Goal: Communication & Community: Share content

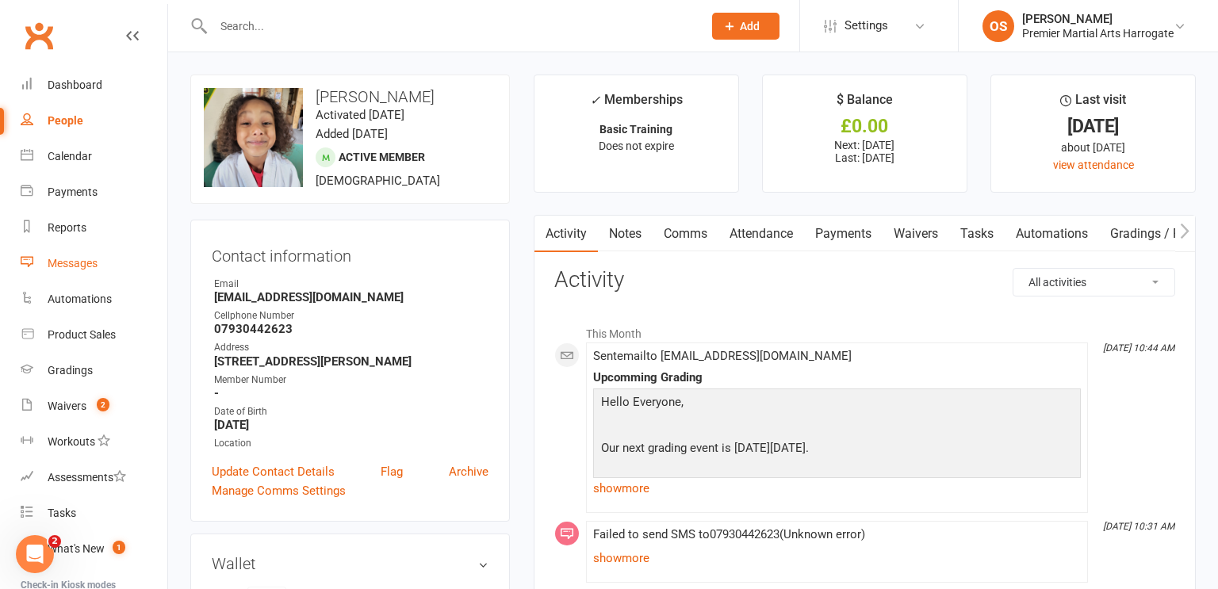
click at [84, 266] on div "Messages" at bounding box center [73, 263] width 50 height 13
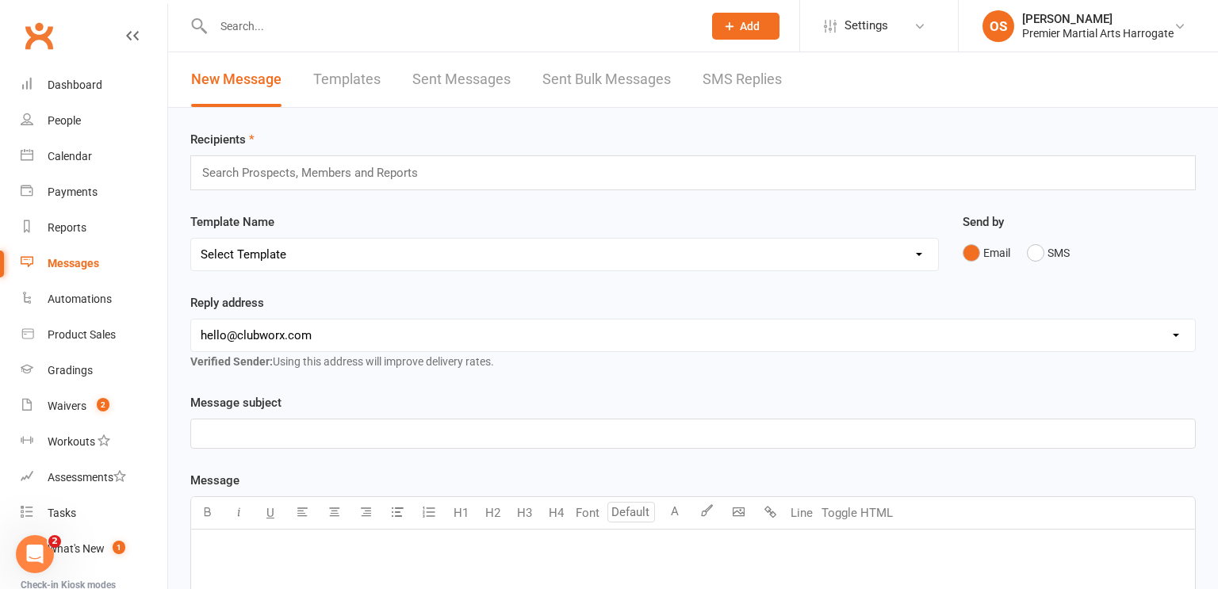
click at [362, 186] on div "Search Prospects, Members and Reports" at bounding box center [692, 172] width 1005 height 35
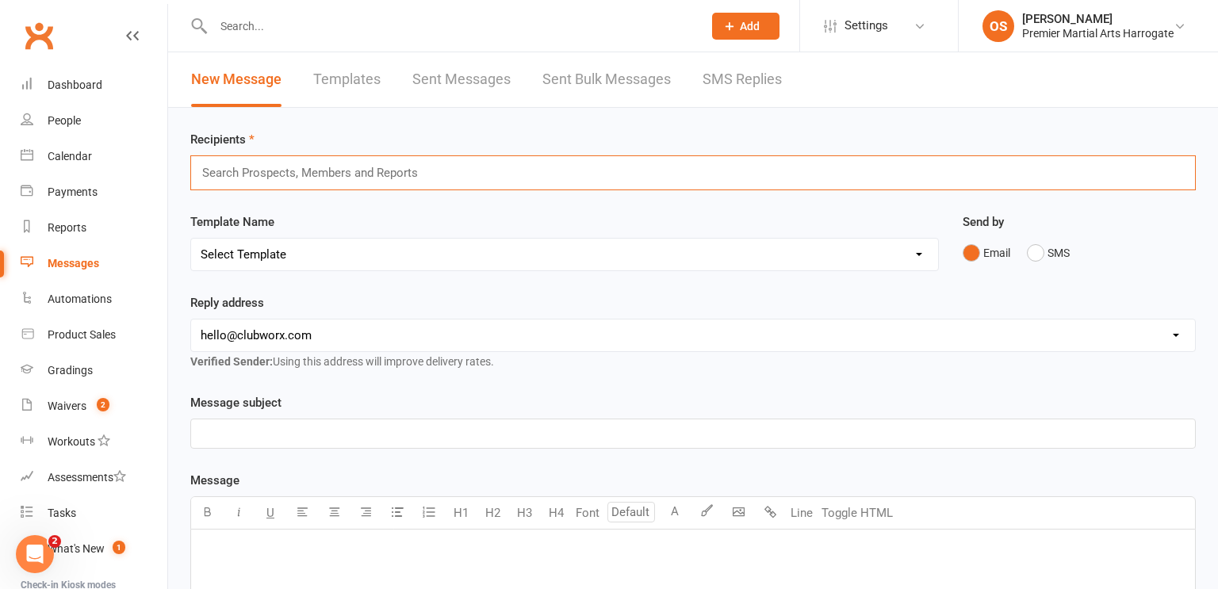
click at [371, 176] on input "text" at bounding box center [317, 173] width 232 height 21
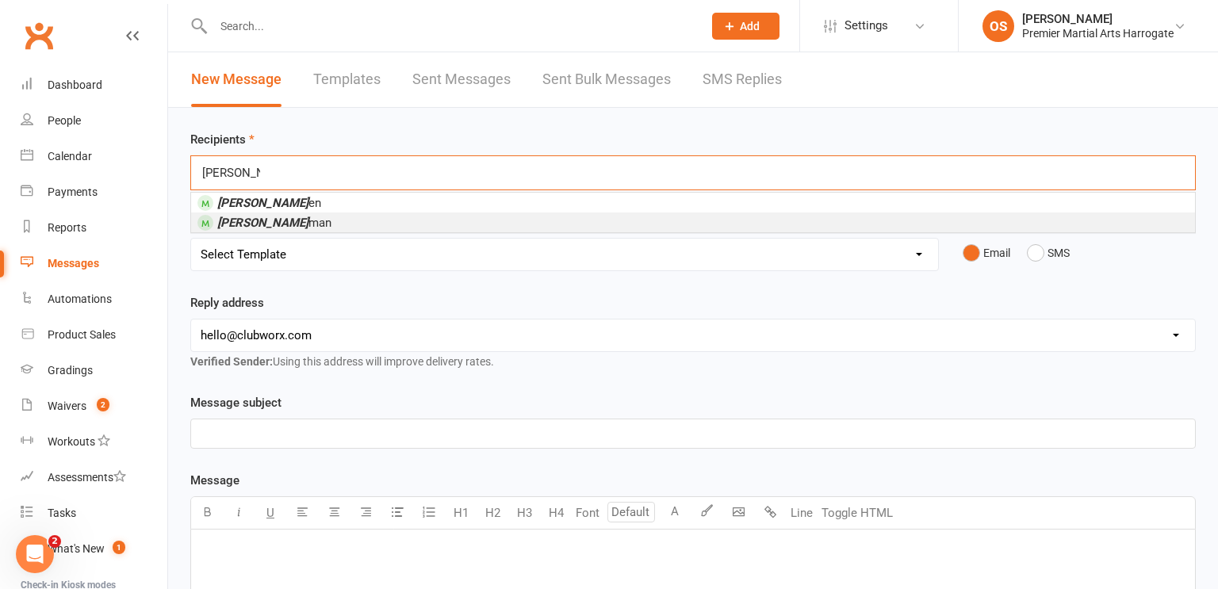
type input "[PERSON_NAME]"
click at [367, 216] on li "[PERSON_NAME] man" at bounding box center [693, 222] width 1004 height 20
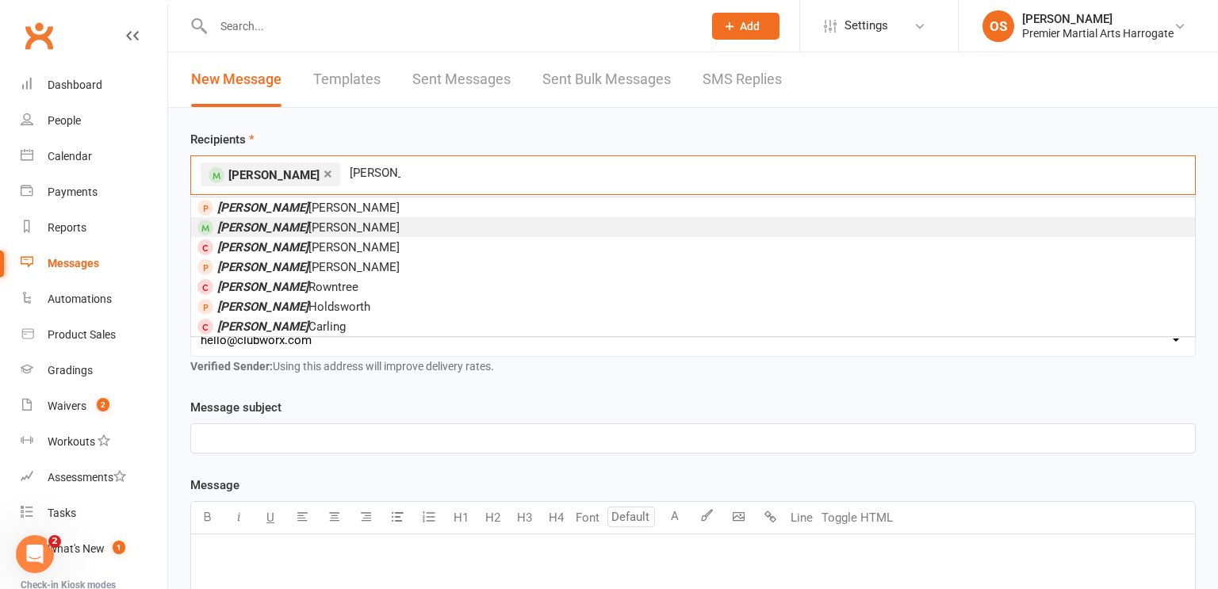
type input "[PERSON_NAME]"
click at [366, 220] on li "[PERSON_NAME]" at bounding box center [693, 227] width 1004 height 20
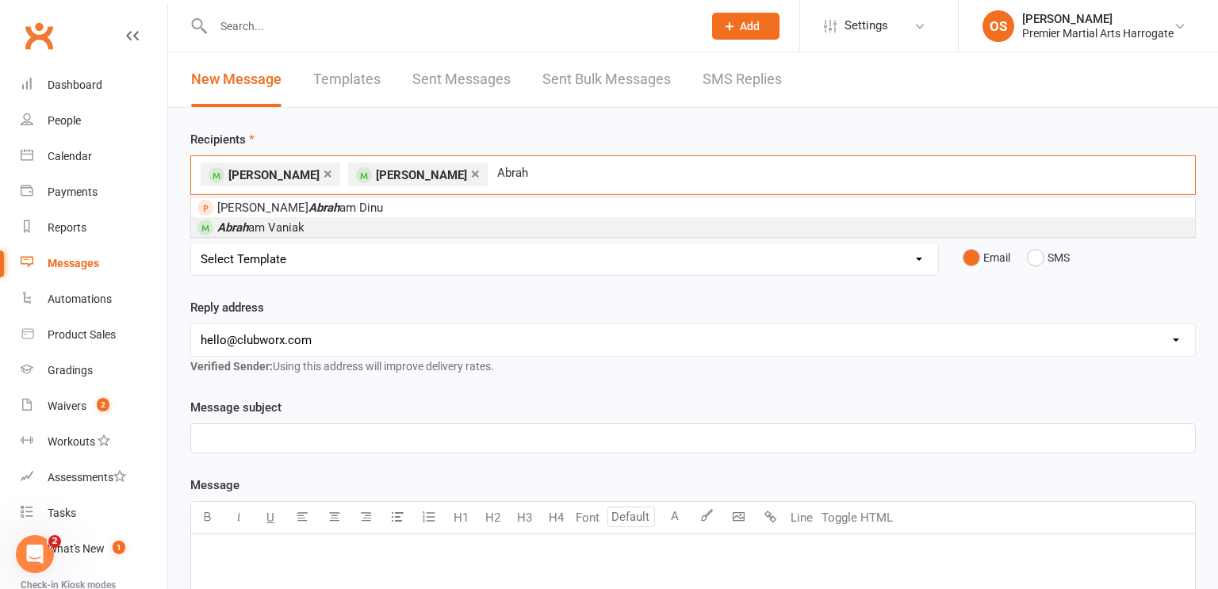
type input "Abrah"
click at [427, 223] on li "Abrah am Vaniak" at bounding box center [693, 227] width 1004 height 20
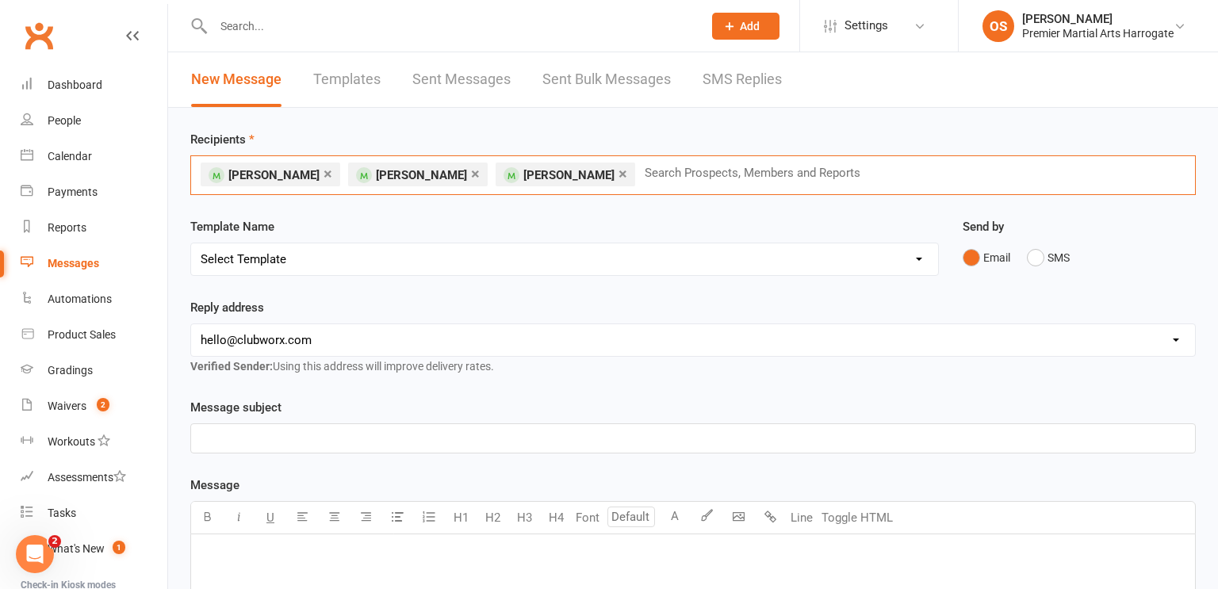
click at [643, 175] on input "text" at bounding box center [759, 173] width 232 height 21
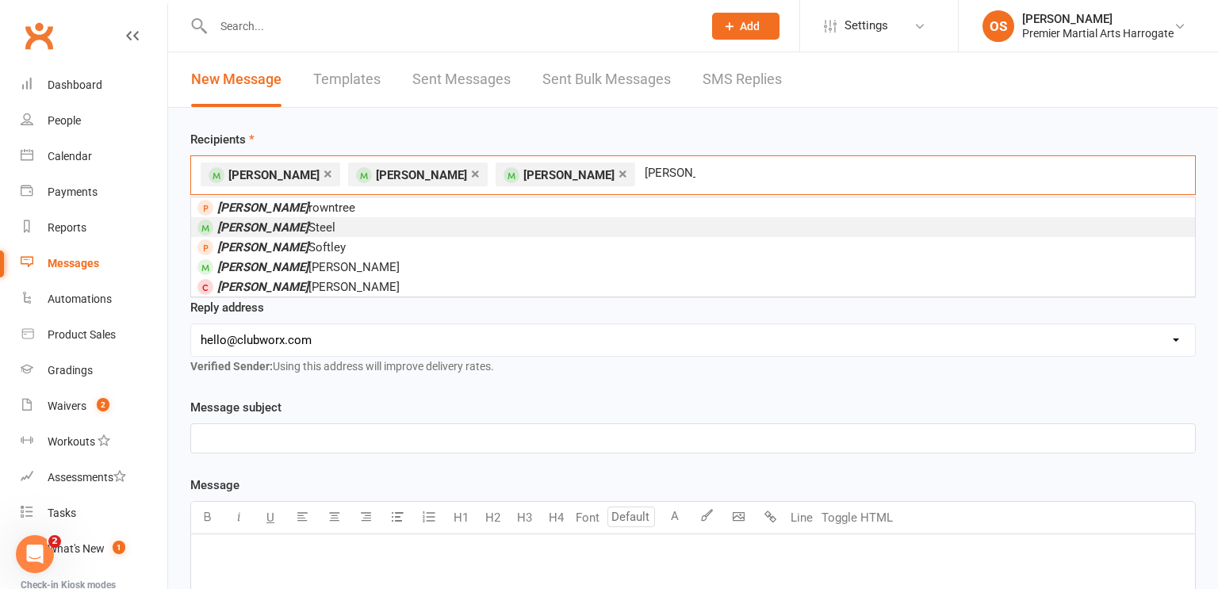
type input "[PERSON_NAME]"
click at [598, 223] on li "[PERSON_NAME]" at bounding box center [693, 227] width 1004 height 20
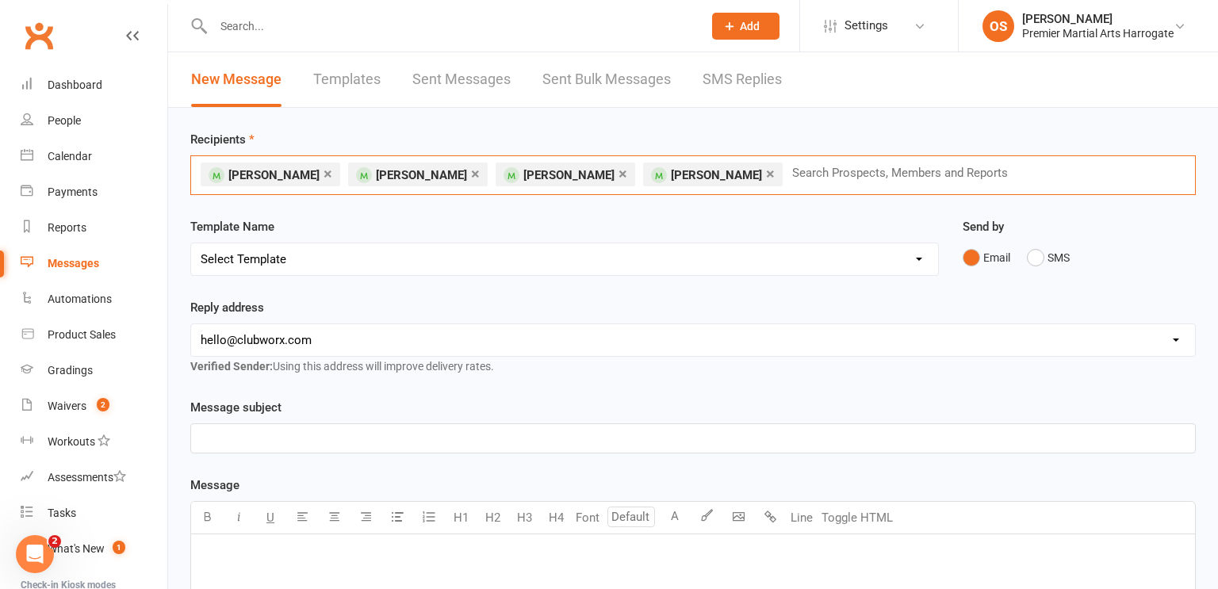
click at [801, 178] on input "text" at bounding box center [906, 173] width 232 height 21
click at [790, 181] on input "text" at bounding box center [906, 173] width 232 height 21
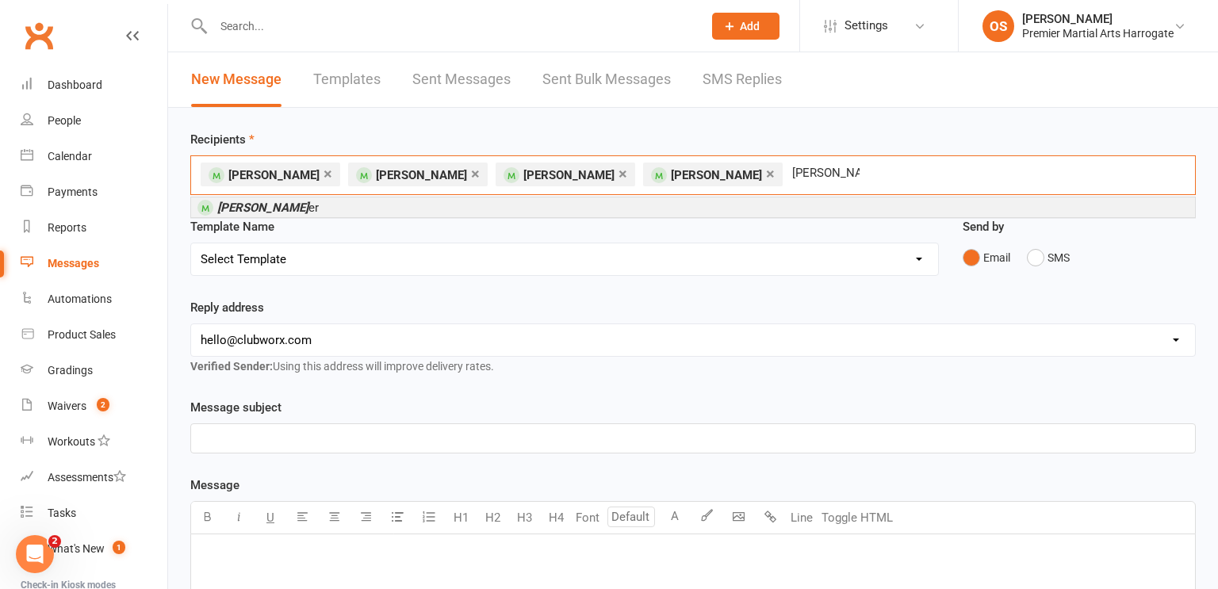
type input "[PERSON_NAME]"
click at [501, 209] on li "[PERSON_NAME] er" at bounding box center [693, 207] width 1004 height 20
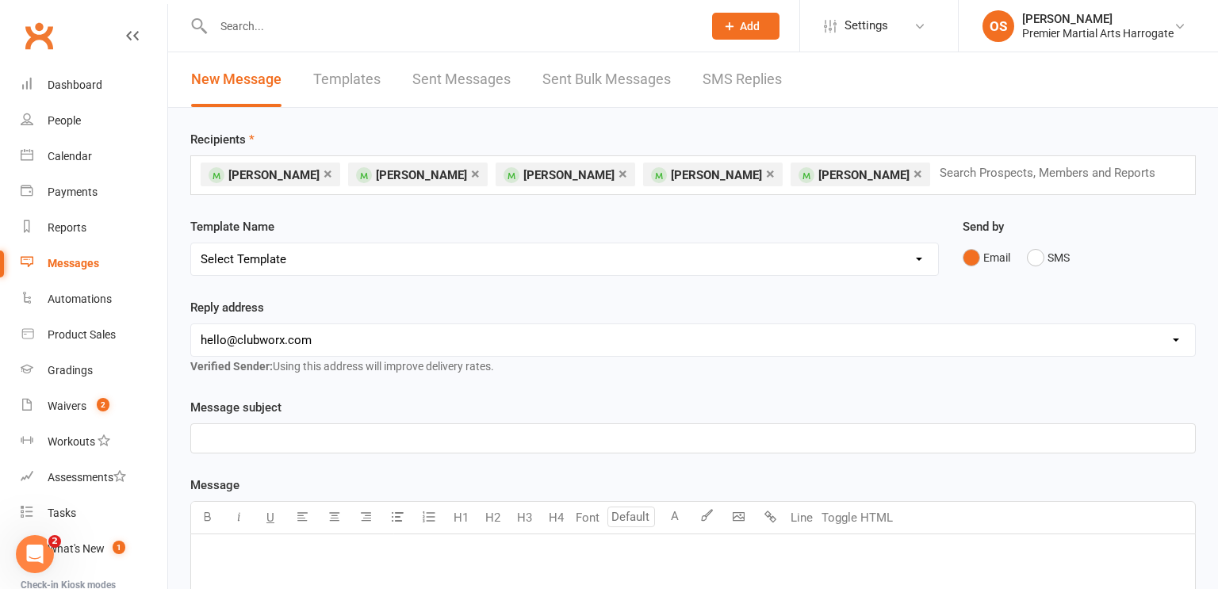
click at [349, 434] on p "﻿" at bounding box center [693, 438] width 985 height 19
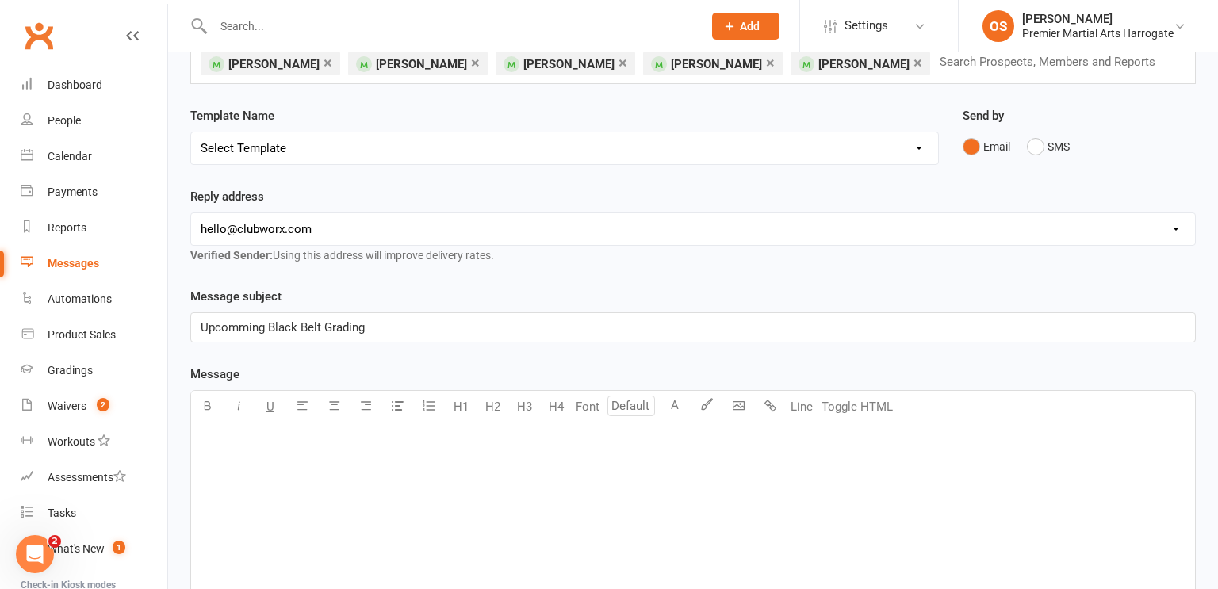
click at [343, 445] on p "﻿" at bounding box center [693, 443] width 985 height 19
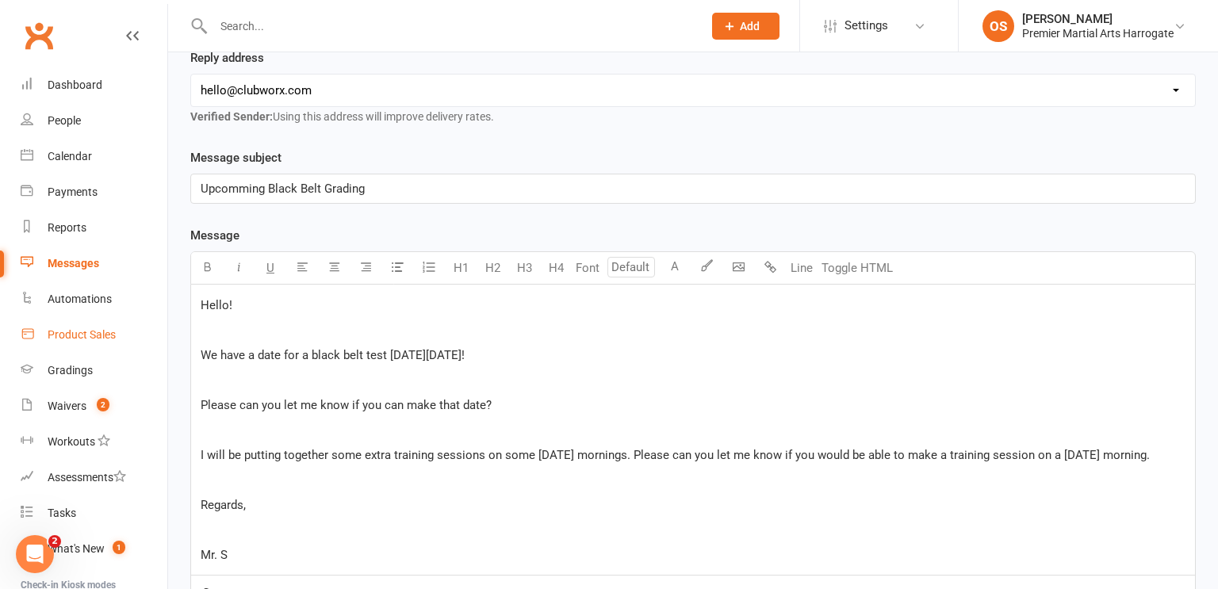
scroll to position [495, 0]
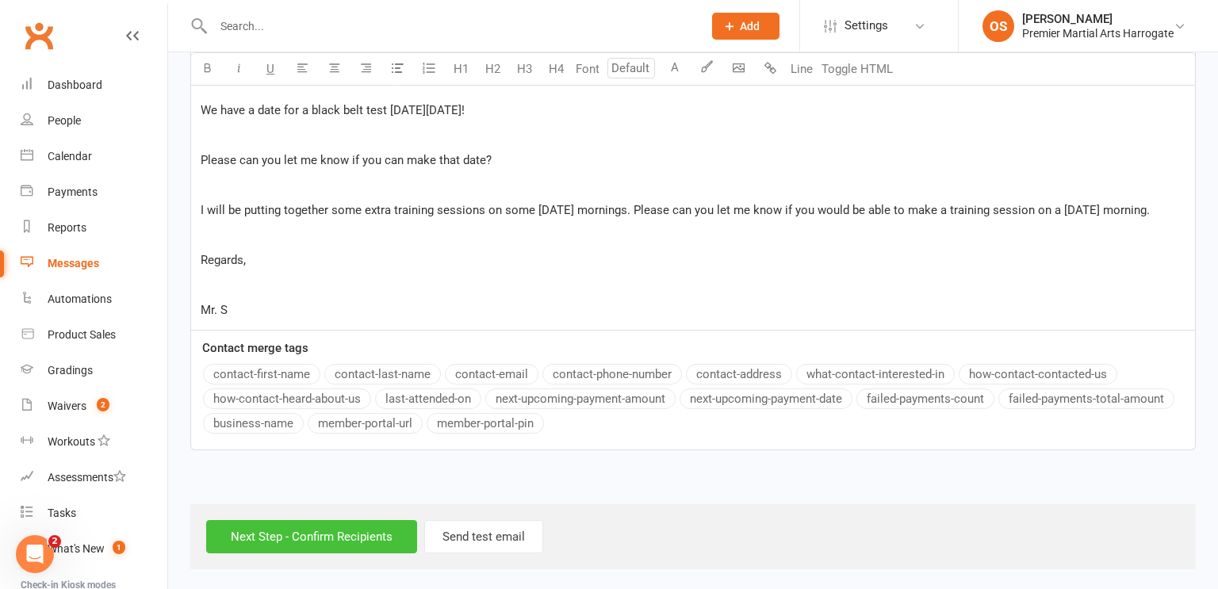
click at [295, 540] on input "Next Step - Confirm Recipients" at bounding box center [311, 536] width 211 height 33
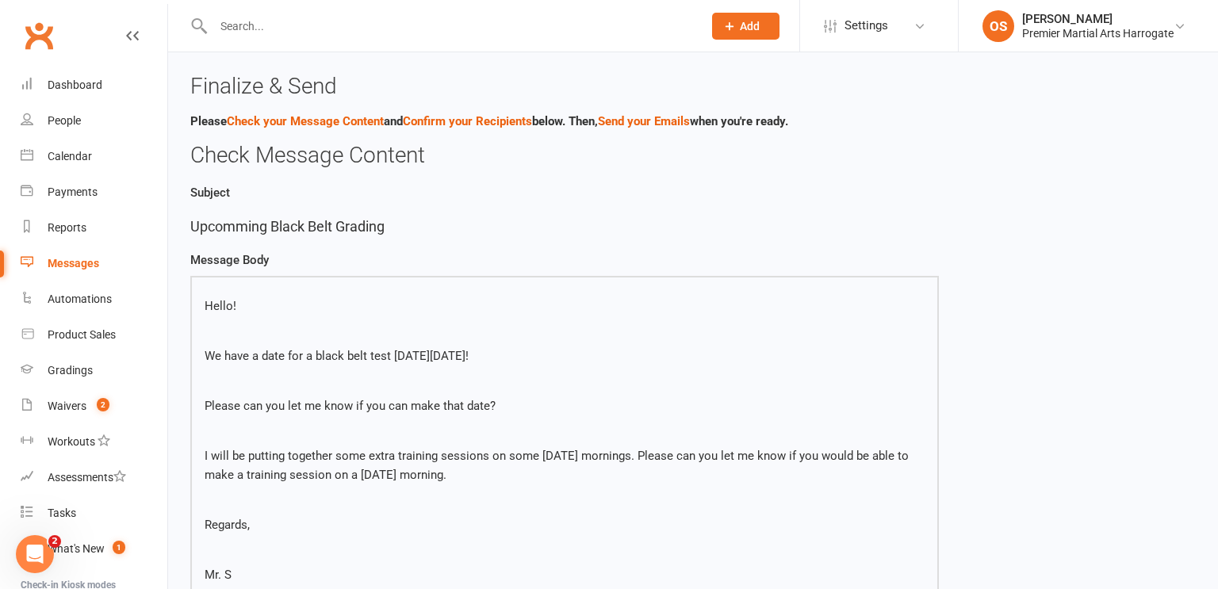
scroll to position [472, 0]
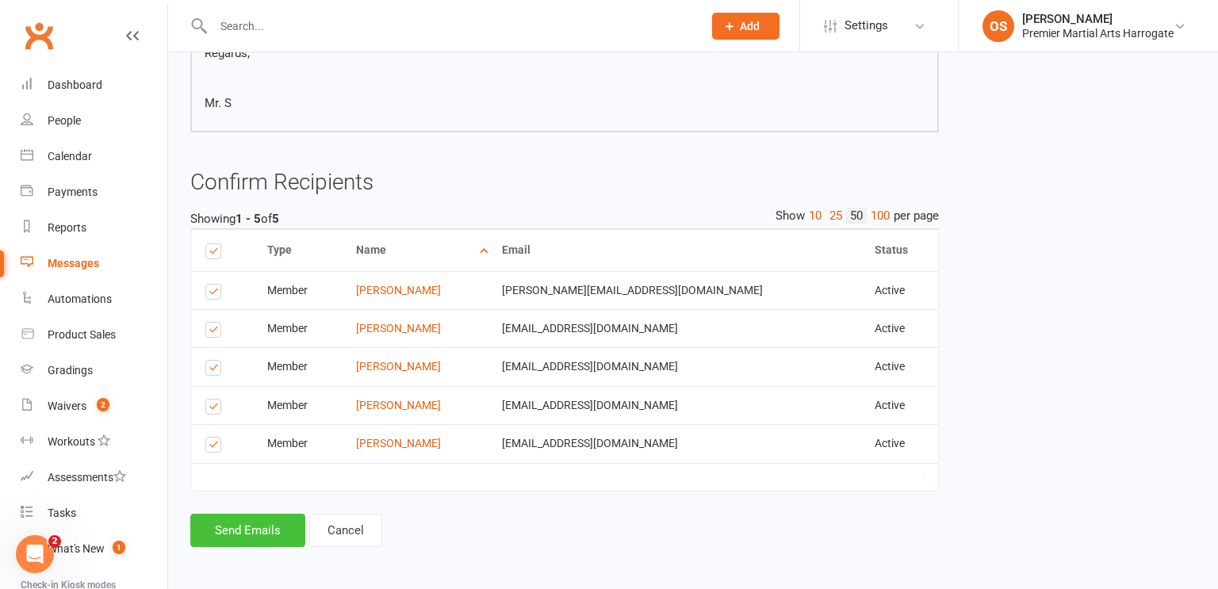
click at [252, 522] on button "Send Emails" at bounding box center [247, 530] width 115 height 33
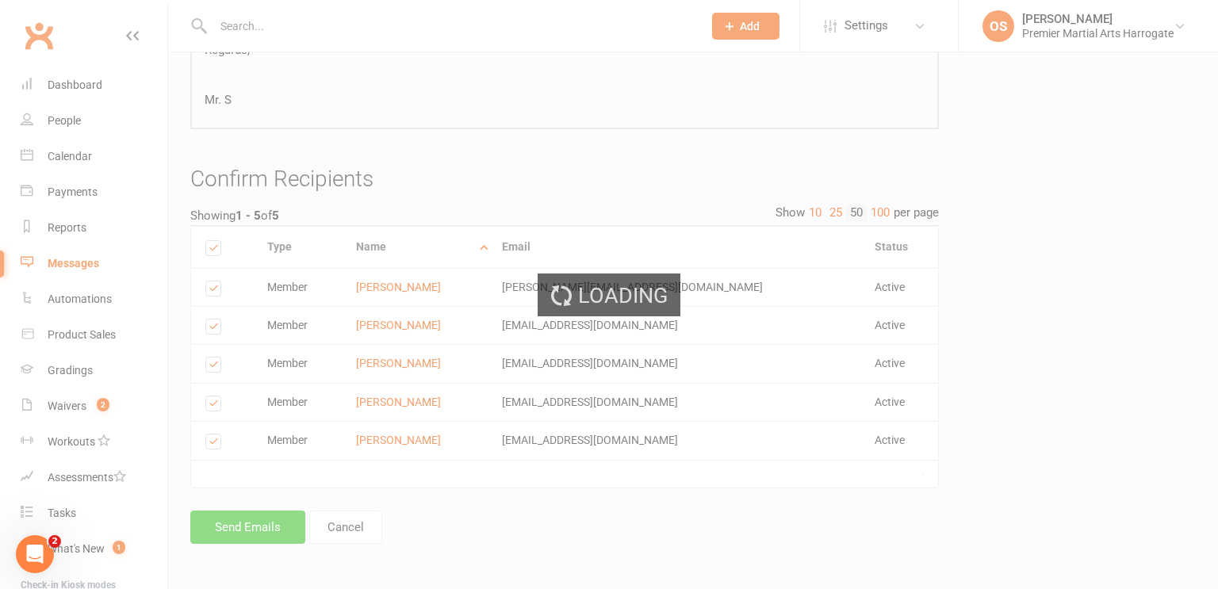
scroll to position [465, 0]
